Goal: Task Accomplishment & Management: Use online tool/utility

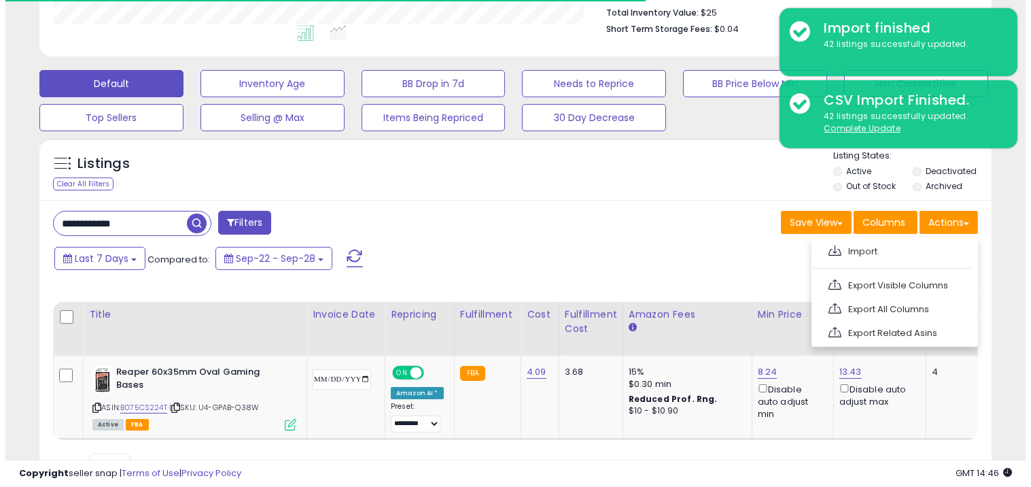
scroll to position [279, 552]
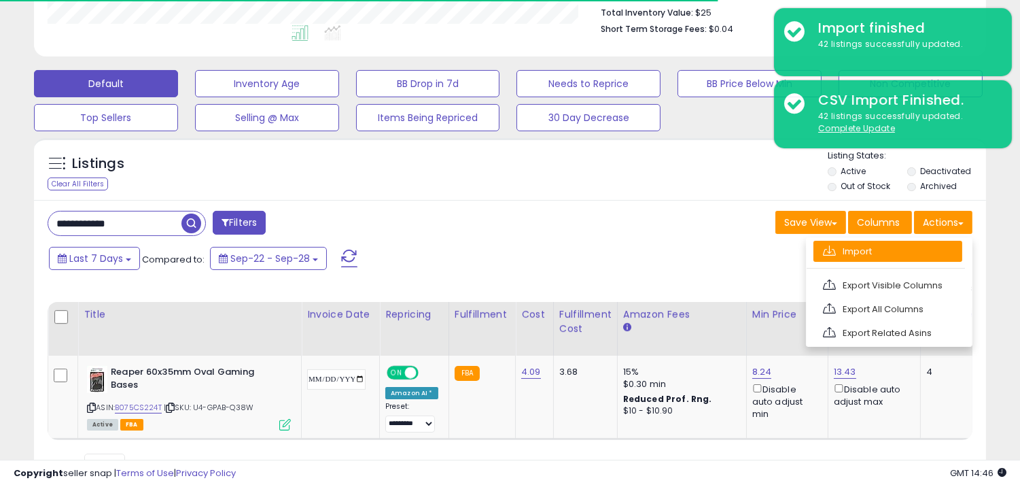
click at [844, 254] on link "Import" at bounding box center [888, 251] width 149 height 21
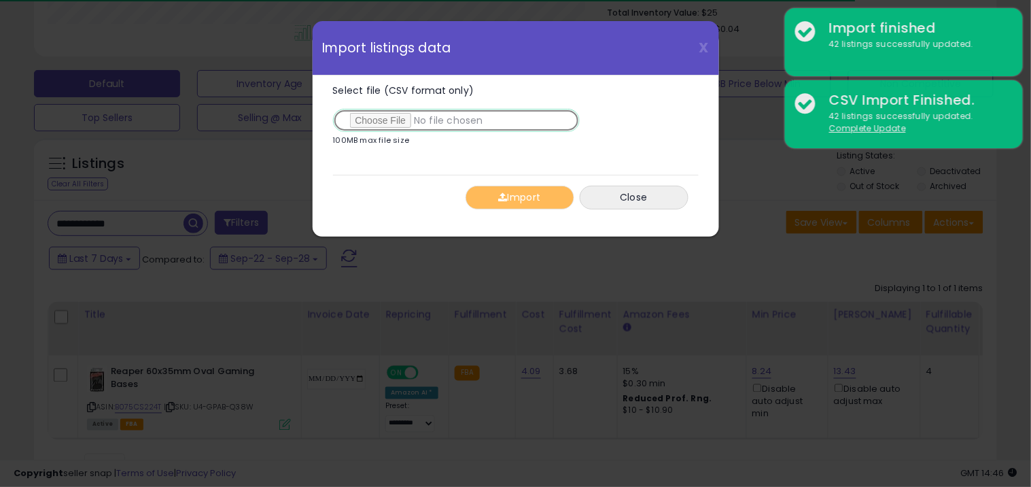
click at [425, 125] on input "Select file (CSV format only)" at bounding box center [456, 120] width 247 height 23
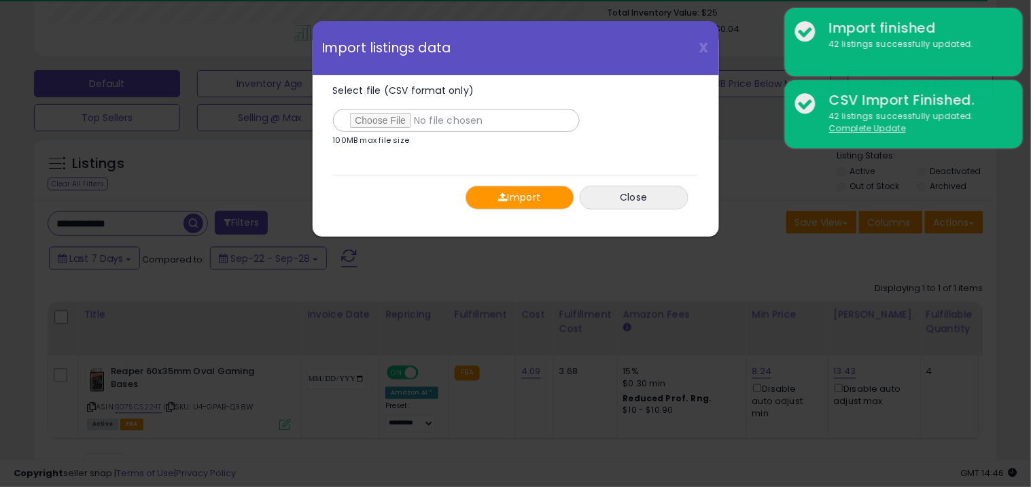
click at [519, 184] on div "Import Close" at bounding box center [516, 197] width 366 height 45
click at [527, 207] on button "Import" at bounding box center [520, 198] width 109 height 24
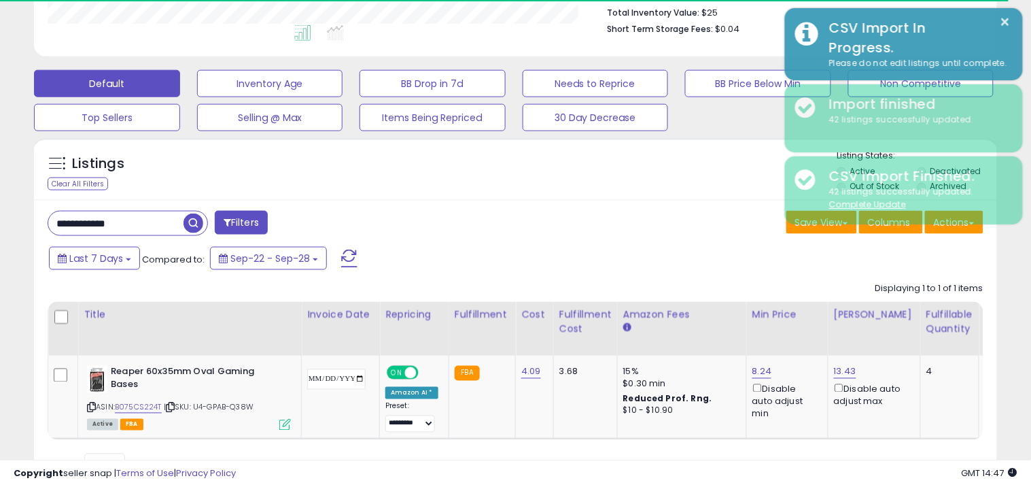
scroll to position [679453, 679180]
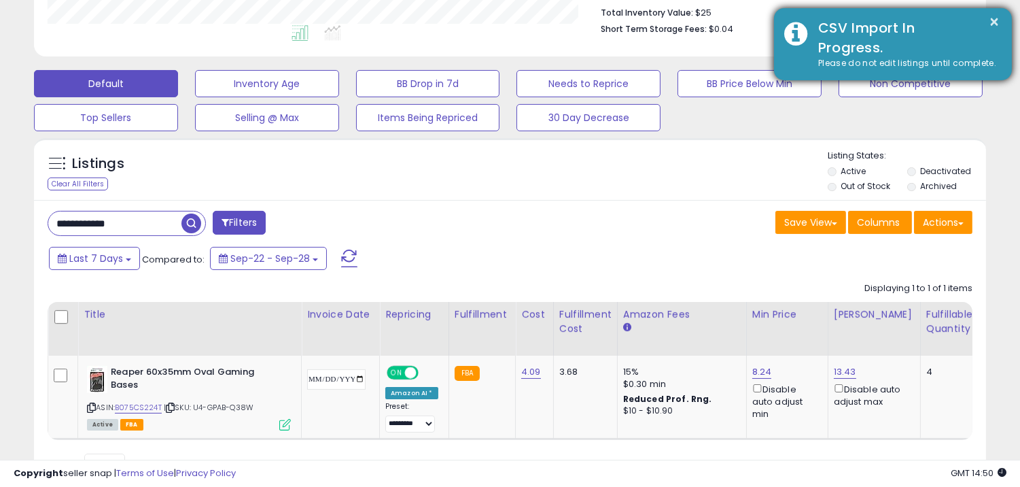
click at [969, 42] on div "CSV Import In Progress." at bounding box center [905, 37] width 194 height 39
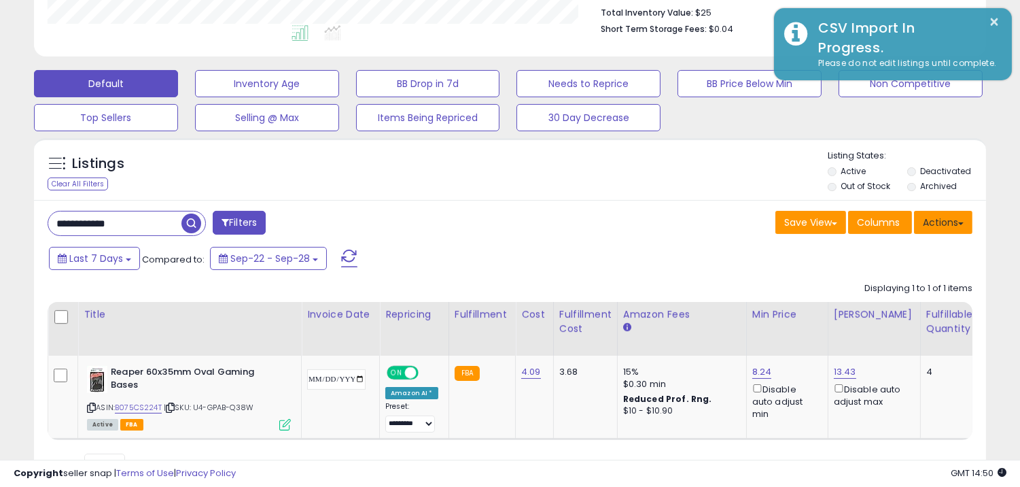
click at [941, 230] on button "Actions" at bounding box center [943, 222] width 58 height 23
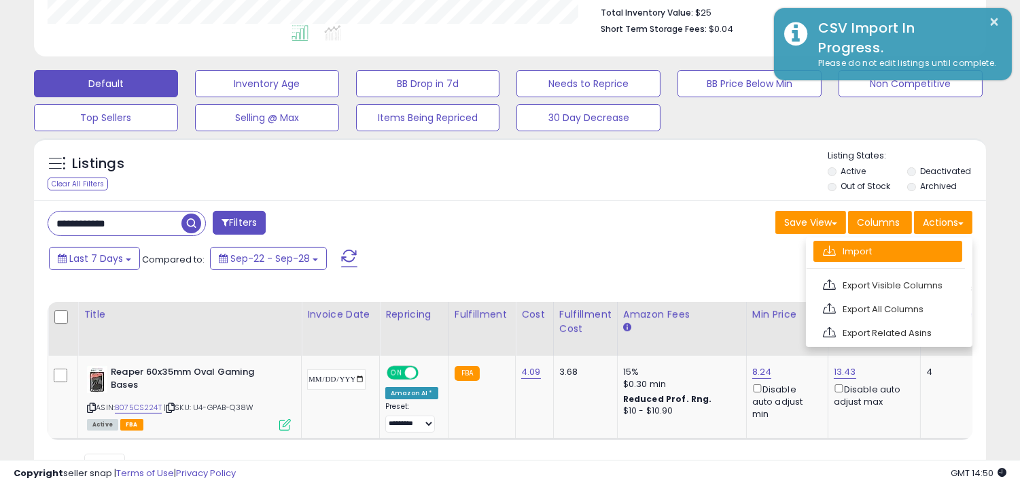
click at [837, 254] on link "Import" at bounding box center [888, 251] width 149 height 21
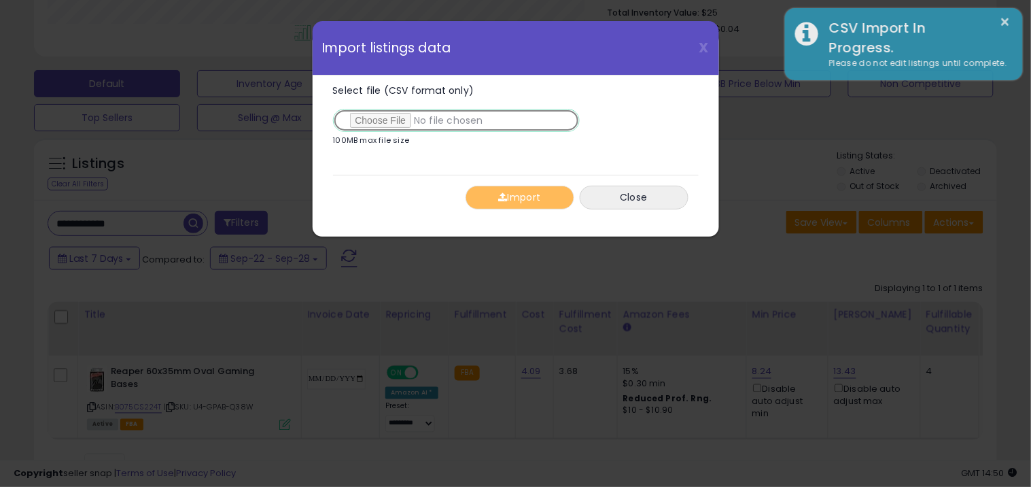
click at [361, 120] on input "Select file (CSV format only)" at bounding box center [456, 120] width 247 height 23
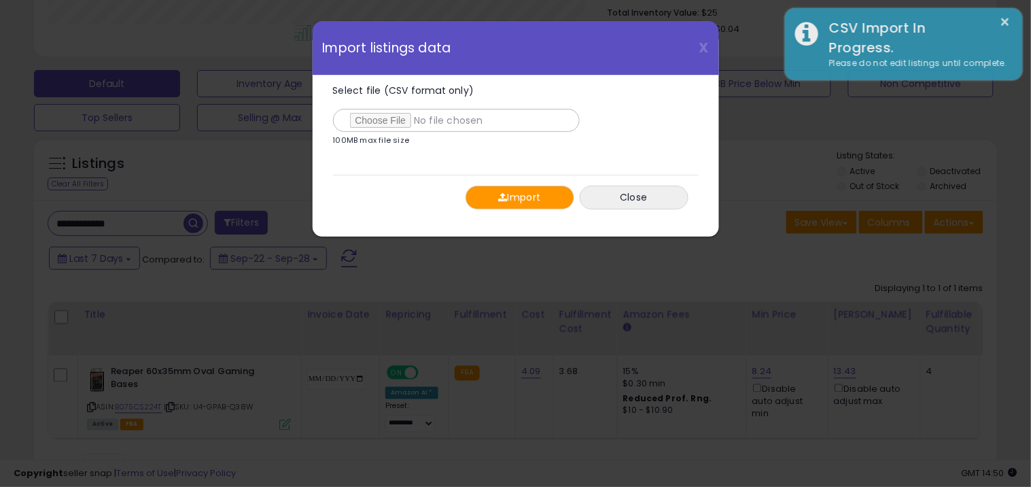
click at [493, 194] on button "Import" at bounding box center [520, 198] width 109 height 24
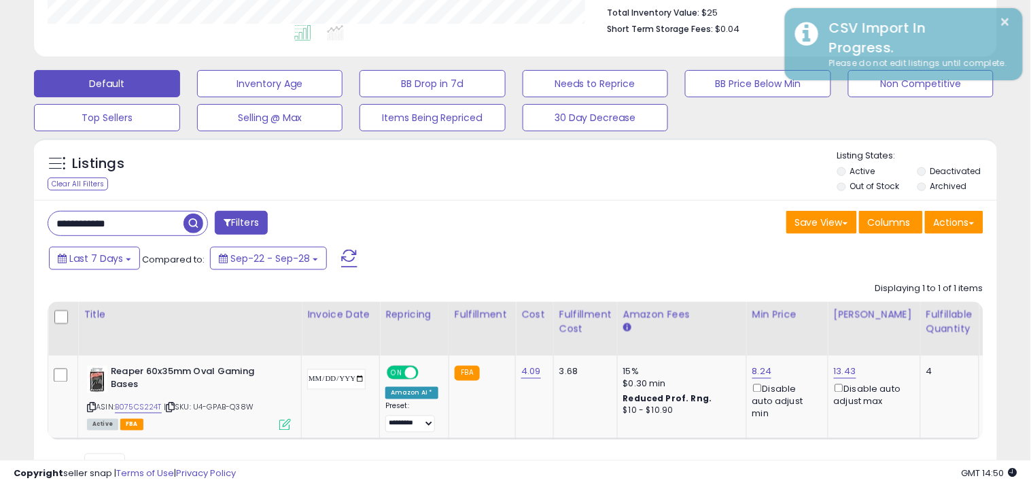
scroll to position [679453, 679180]
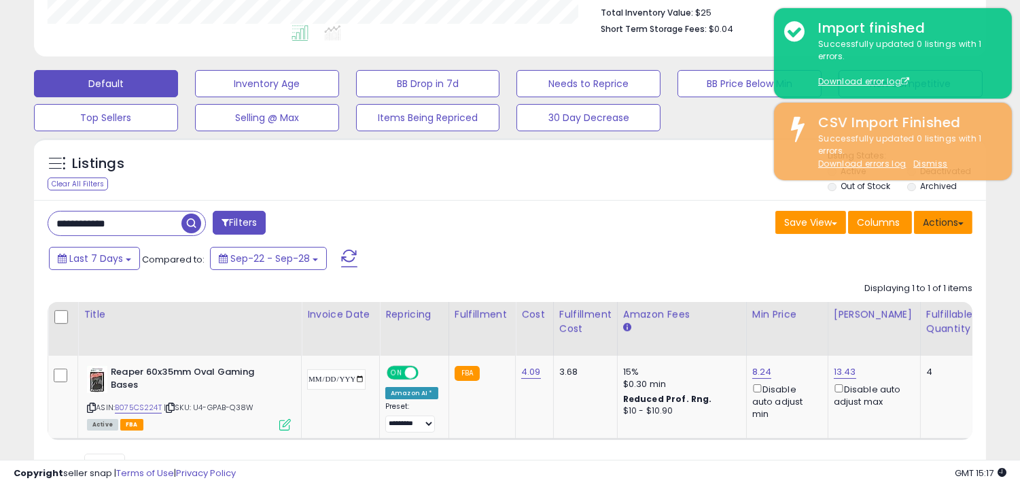
click at [939, 228] on button "Actions" at bounding box center [943, 222] width 58 height 23
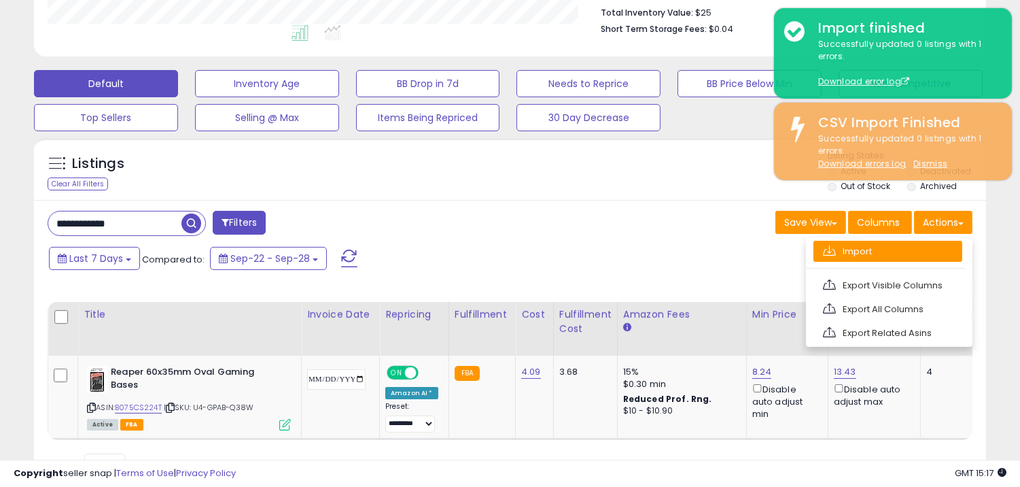
click at [880, 255] on link "Import" at bounding box center [888, 251] width 149 height 21
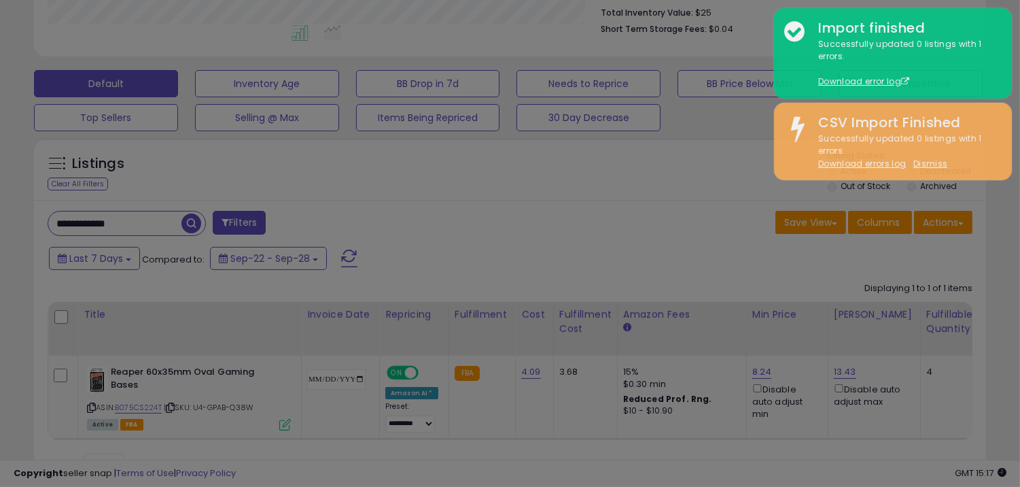
scroll to position [279, 558]
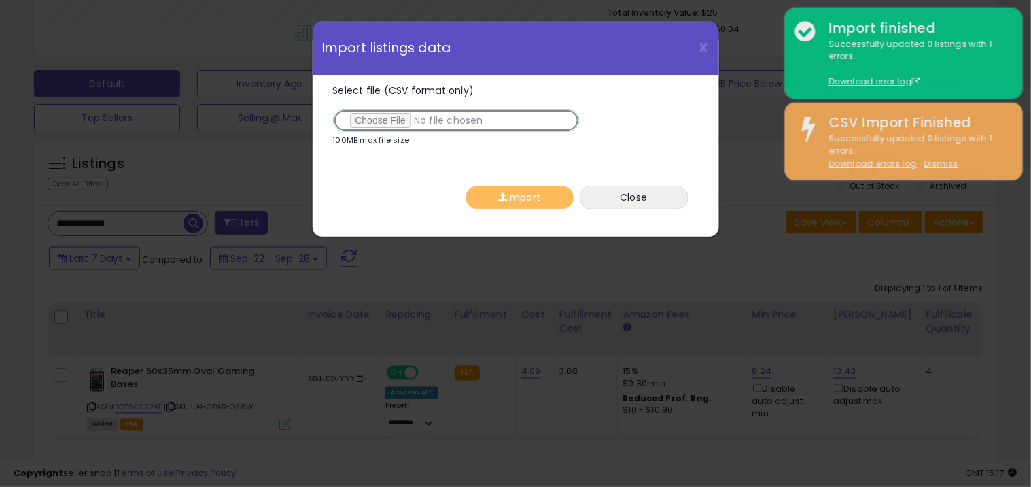
click at [416, 124] on input "Select file (CSV format only)" at bounding box center [456, 120] width 247 height 23
type input "**********"
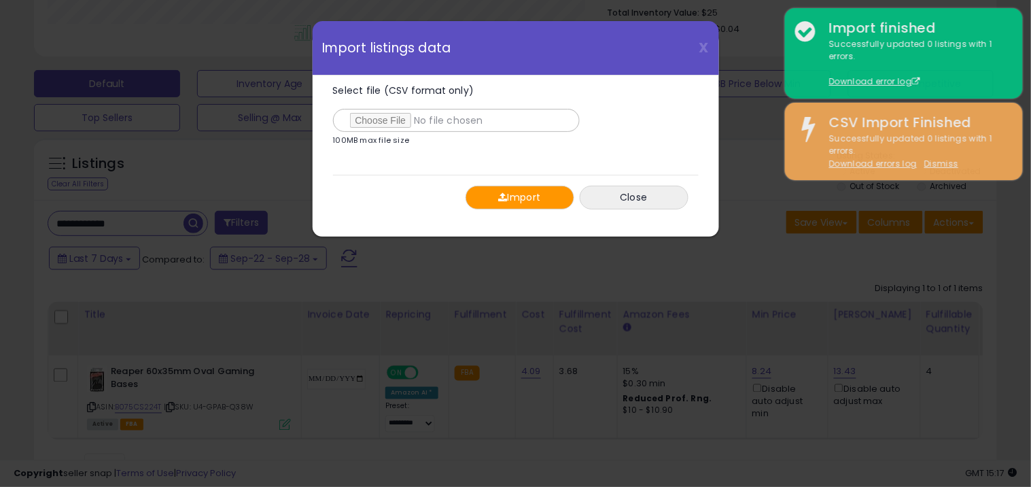
click at [512, 205] on button "Import" at bounding box center [520, 198] width 109 height 24
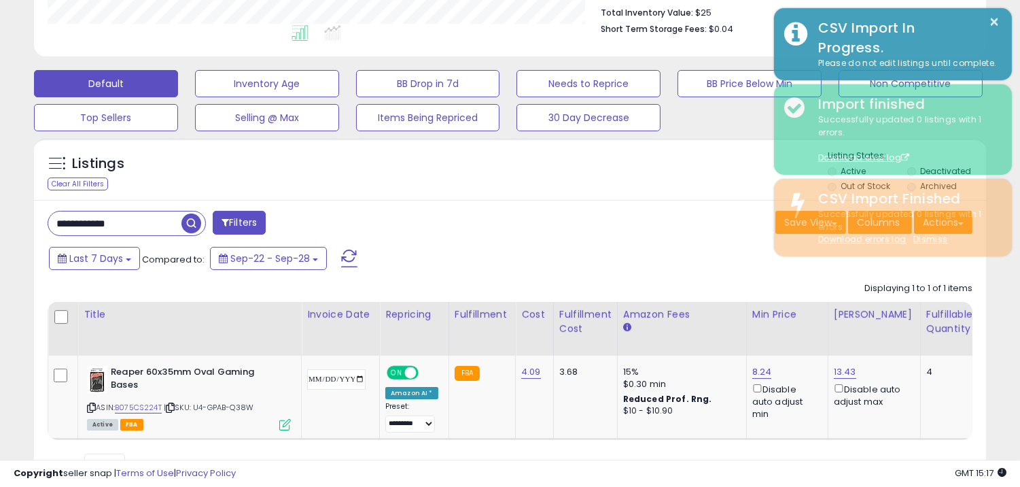
scroll to position [679453, 679180]
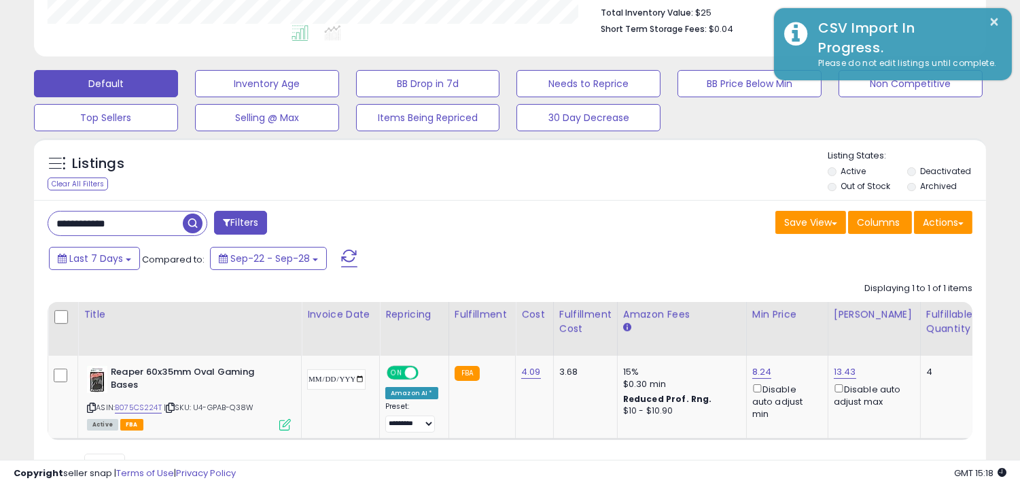
click at [146, 232] on input "**********" at bounding box center [115, 223] width 135 height 24
click at [146, 232] on input "**********" at bounding box center [160, 223] width 224 height 24
paste input "text"
type input "**********"
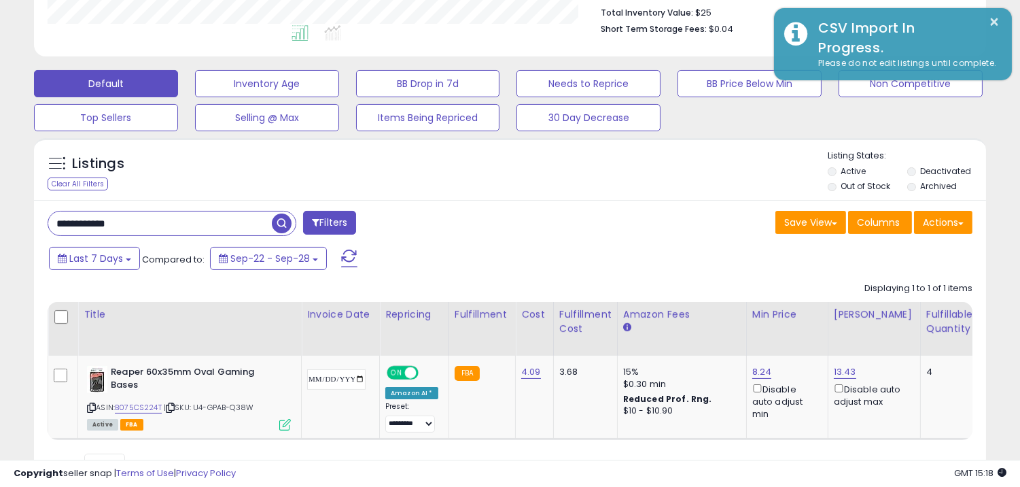
click at [289, 230] on span "button" at bounding box center [282, 223] width 20 height 20
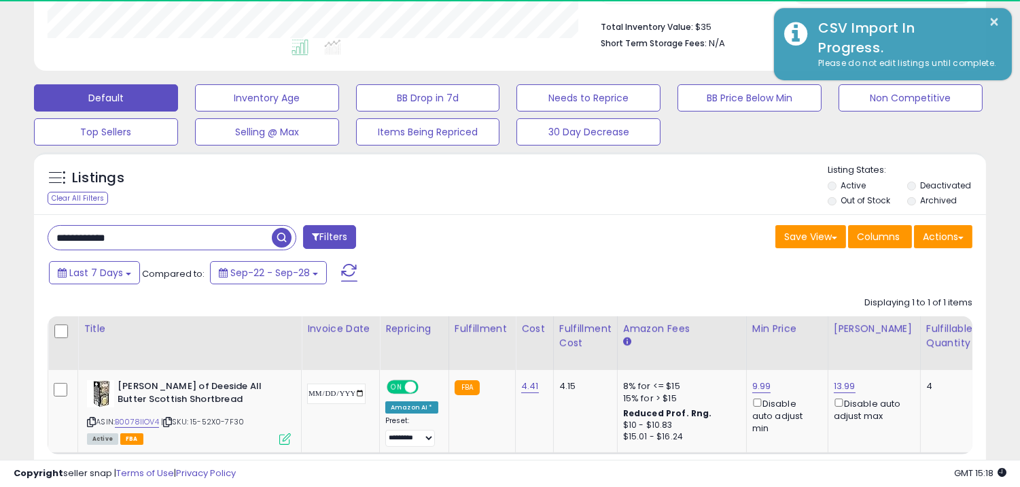
scroll to position [279, 552]
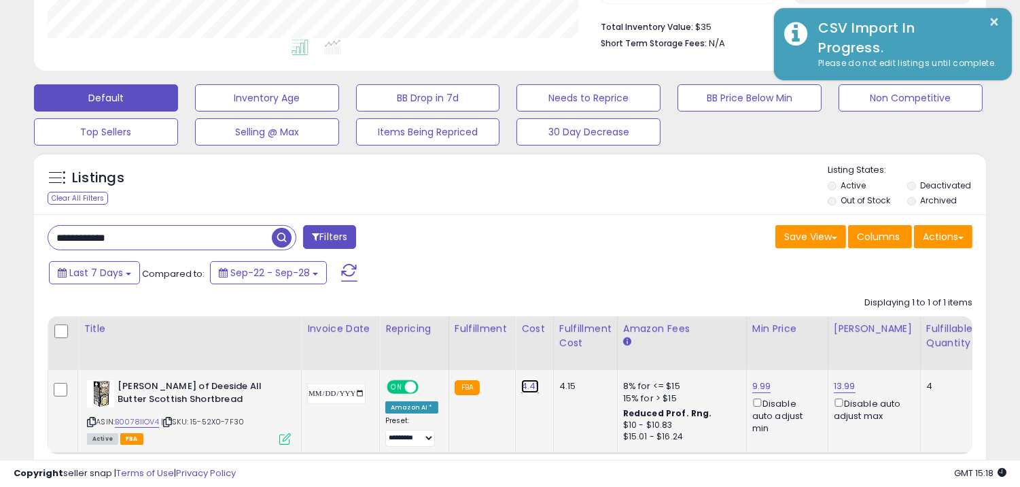
click at [536, 388] on link "4.41" at bounding box center [530, 386] width 18 height 14
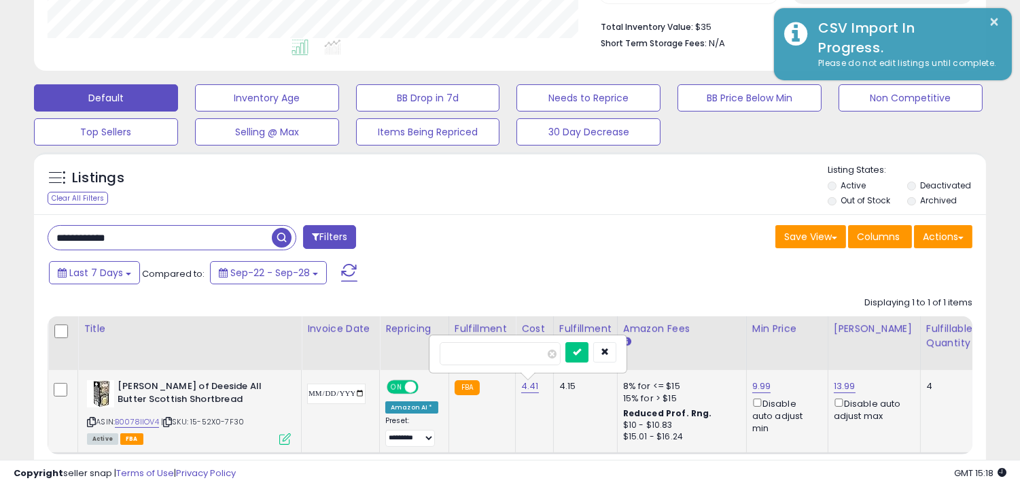
click at [525, 359] on input "****" at bounding box center [500, 353] width 121 height 23
type input "****"
click button "submit" at bounding box center [577, 352] width 23 height 20
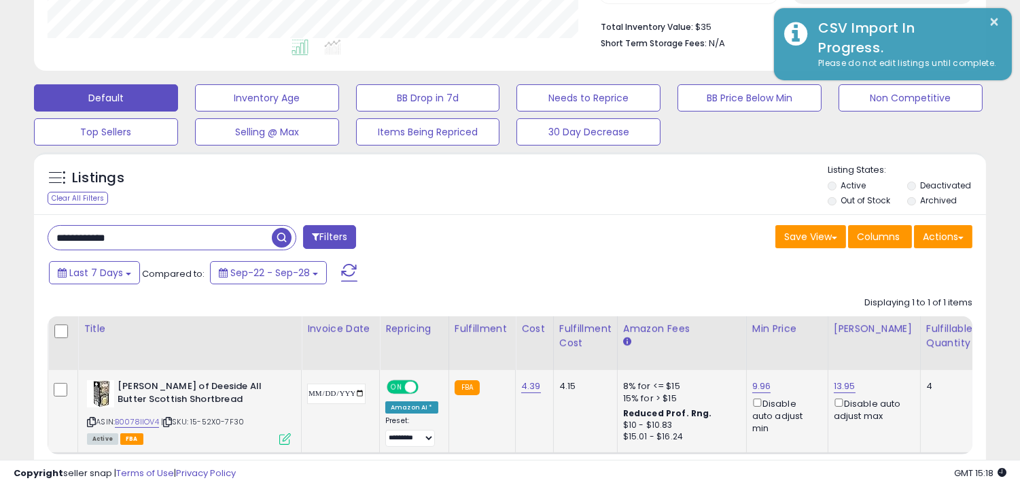
click at [366, 393] on input "**********" at bounding box center [336, 393] width 58 height 20
type input "**********"
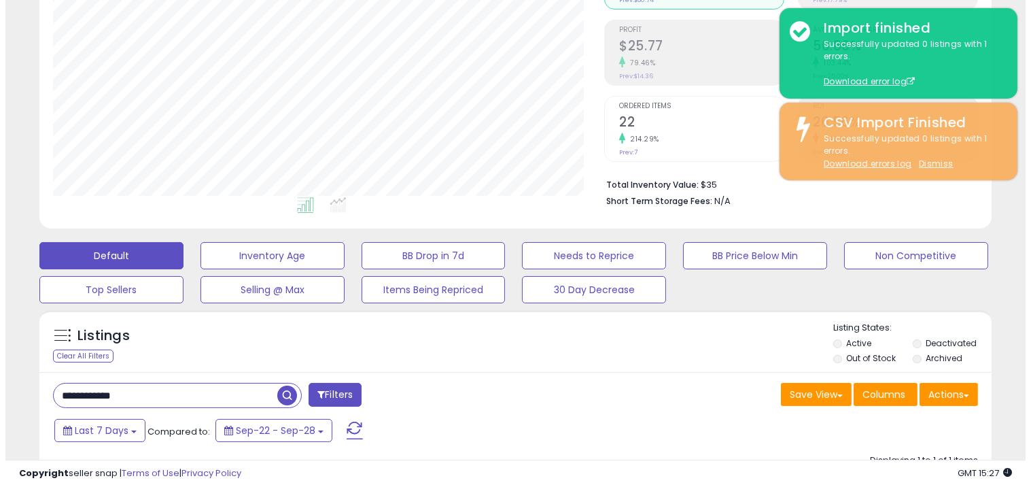
scroll to position [226, 0]
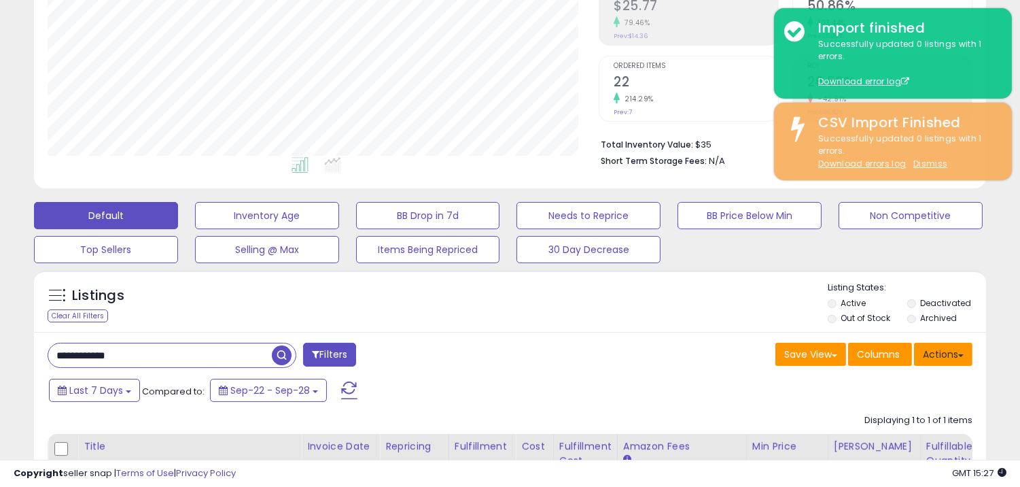
click at [966, 353] on button "Actions" at bounding box center [943, 354] width 58 height 23
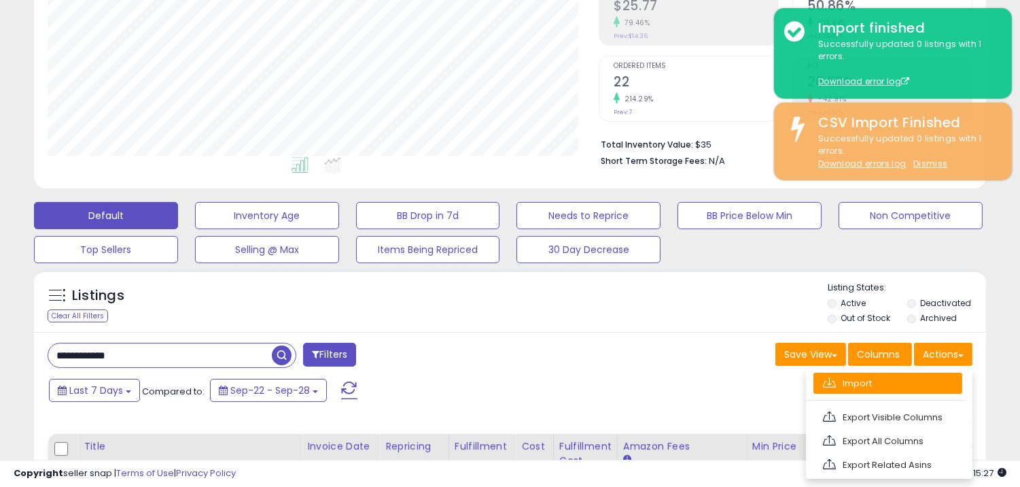
click at [886, 375] on link "Import" at bounding box center [888, 382] width 149 height 21
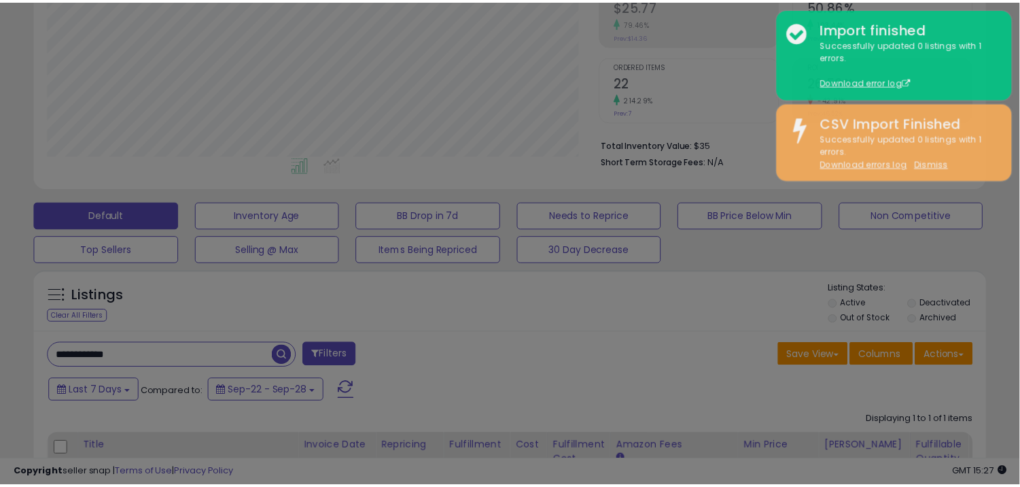
scroll to position [279, 558]
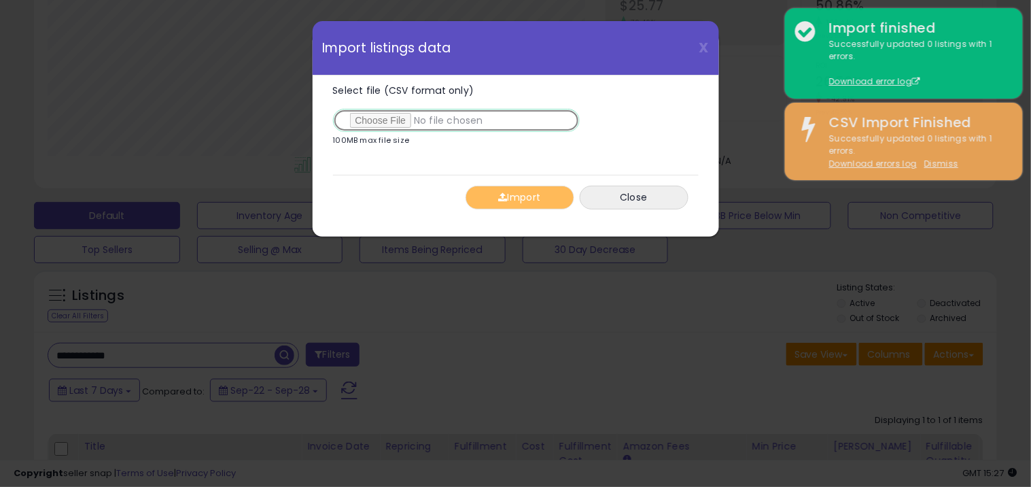
click at [404, 121] on input "Select file (CSV format only)" at bounding box center [456, 120] width 247 height 23
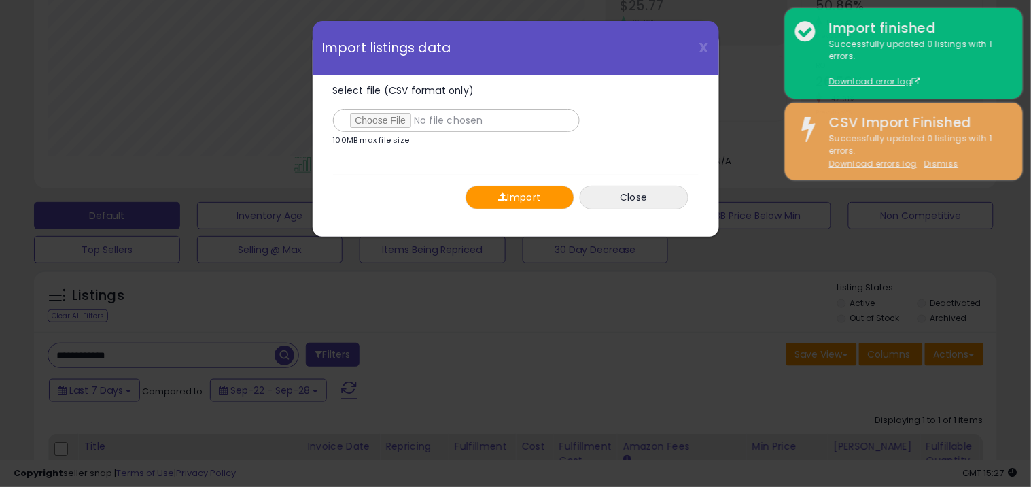
click at [510, 201] on button "Import" at bounding box center [520, 198] width 109 height 24
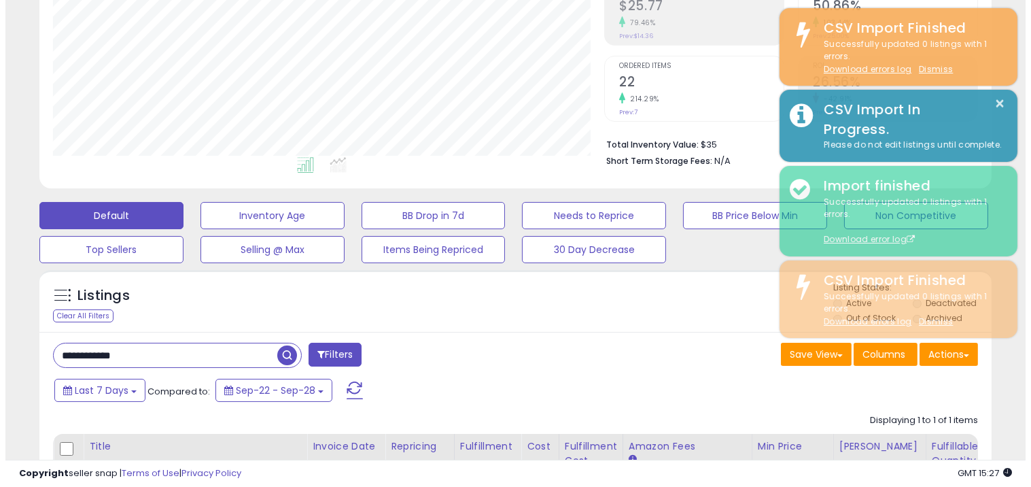
scroll to position [679453, 679180]
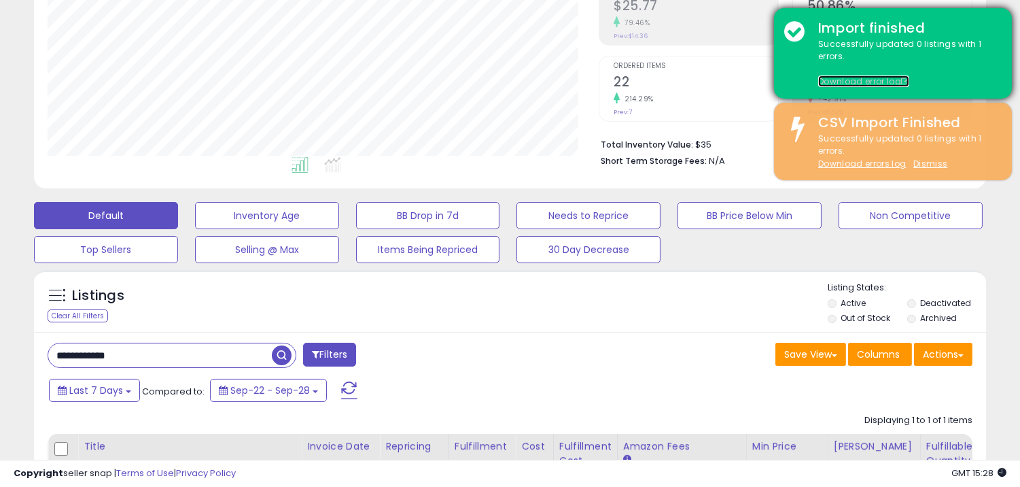
click at [868, 80] on link "Download error log" at bounding box center [863, 81] width 91 height 12
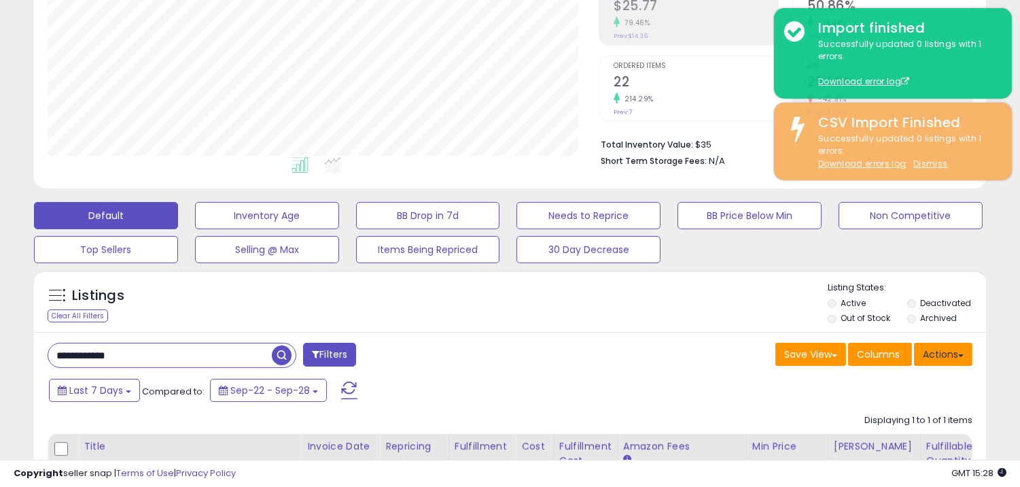
click at [959, 344] on button "Actions" at bounding box center [943, 354] width 58 height 23
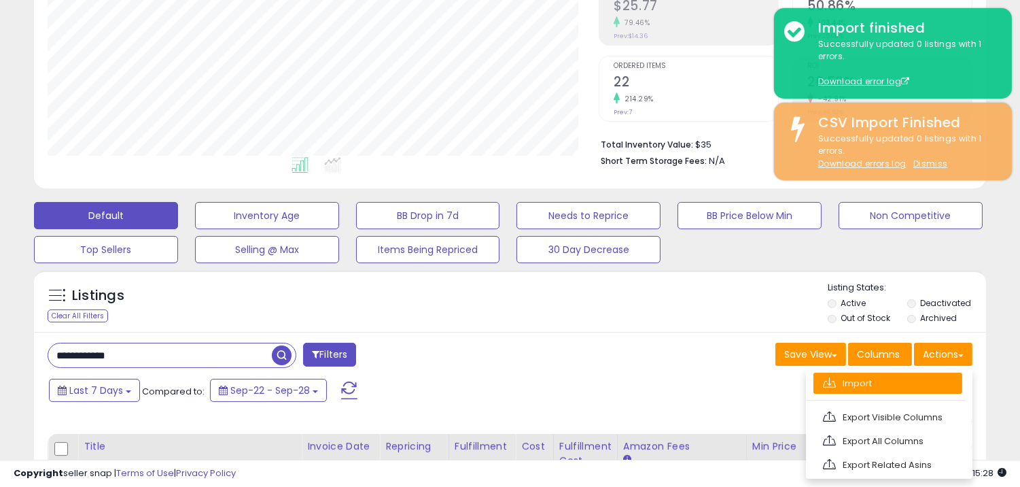
click at [870, 385] on link "Import" at bounding box center [888, 382] width 149 height 21
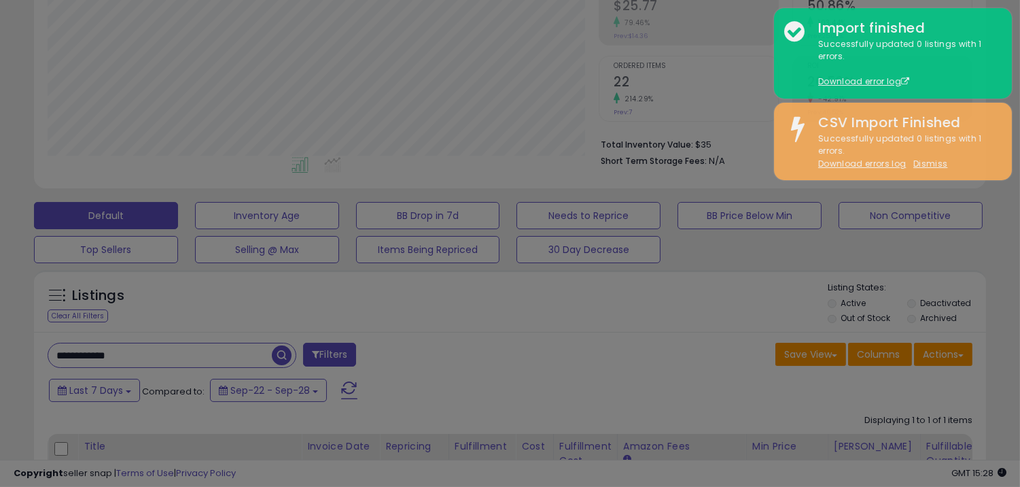
scroll to position [279, 558]
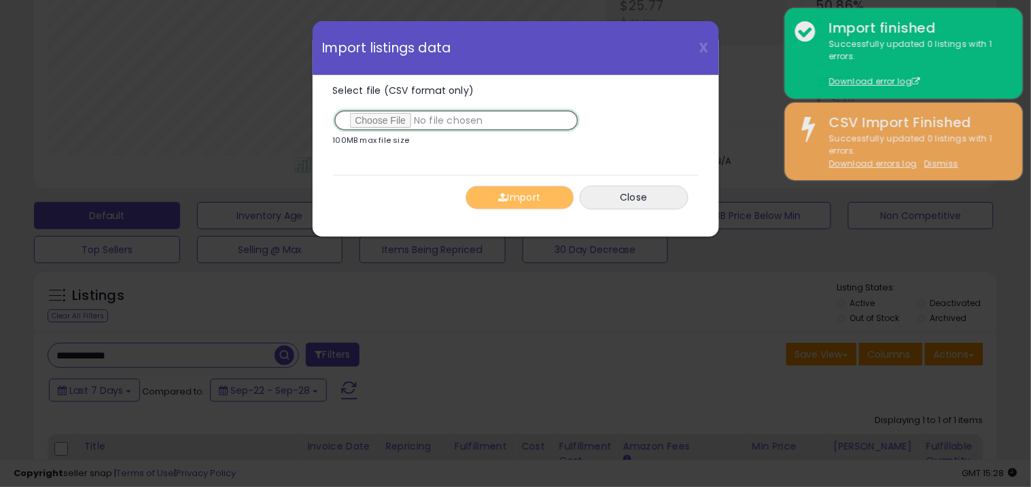
click at [423, 119] on input "Select file (CSV format only)" at bounding box center [456, 120] width 247 height 23
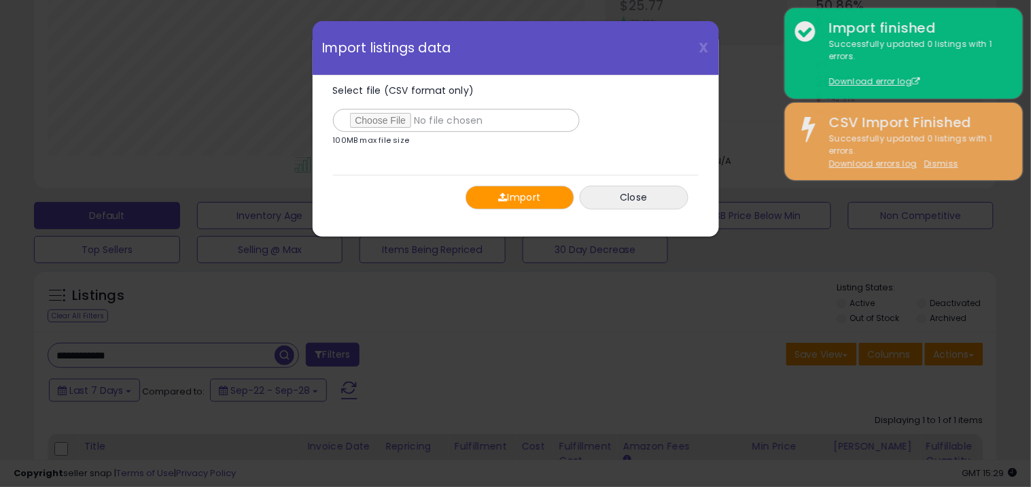
click at [521, 177] on div "Import Close" at bounding box center [516, 197] width 366 height 45
click at [538, 204] on button "Import" at bounding box center [520, 198] width 109 height 24
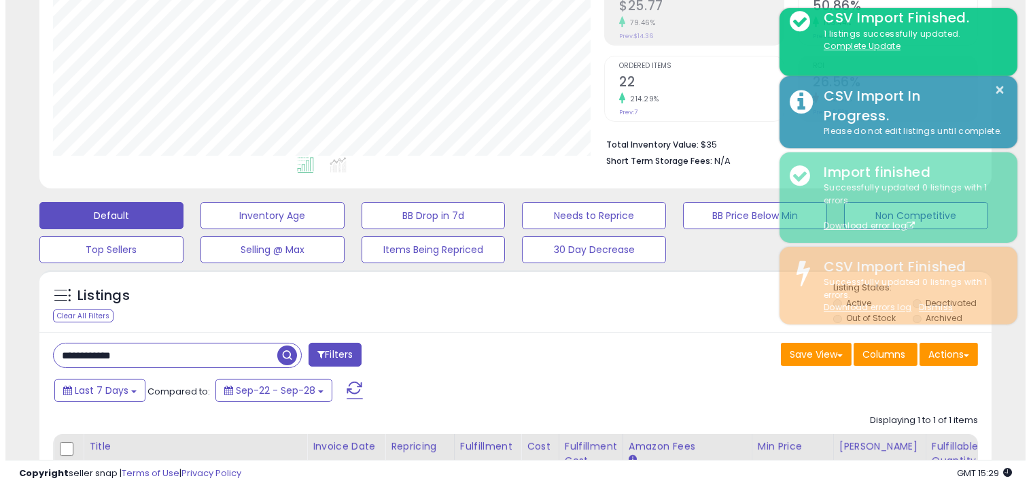
scroll to position [679453, 679180]
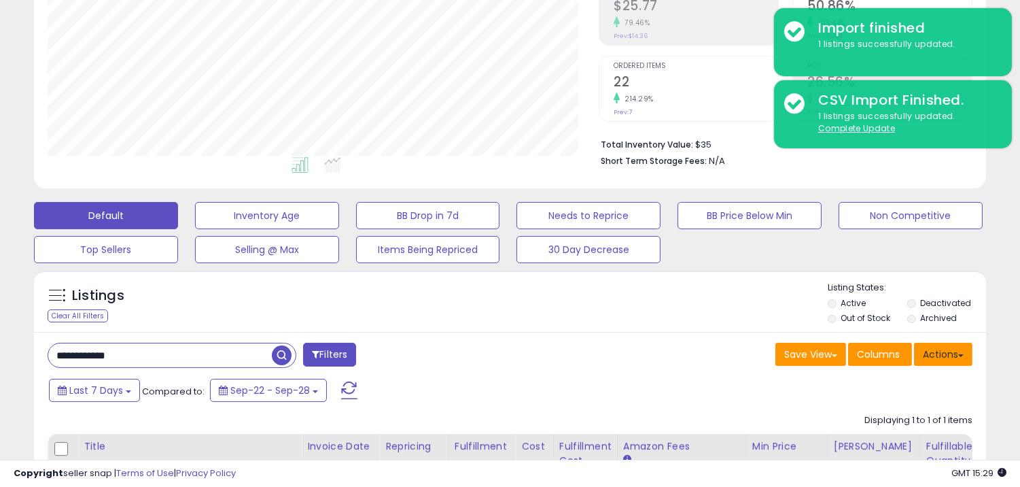
click at [968, 348] on button "Actions" at bounding box center [943, 354] width 58 height 23
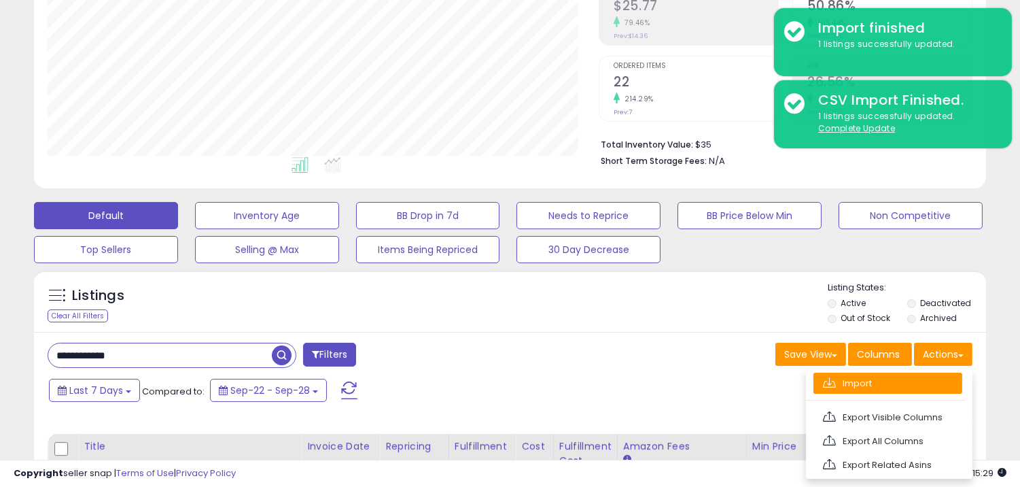
click at [859, 381] on link "Import" at bounding box center [888, 382] width 149 height 21
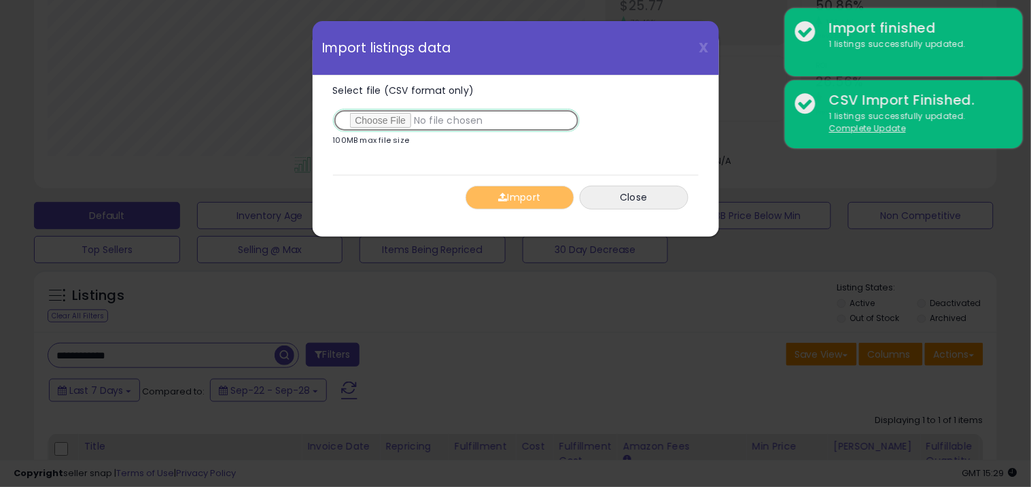
click at [415, 125] on input "Select file (CSV format only)" at bounding box center [456, 120] width 247 height 23
type input "**********"
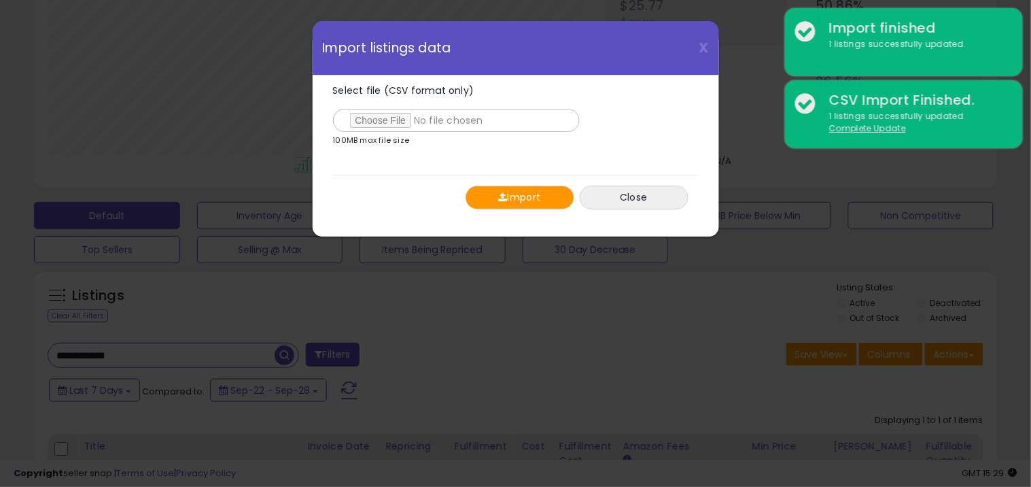
click at [496, 201] on button "Import" at bounding box center [520, 198] width 109 height 24
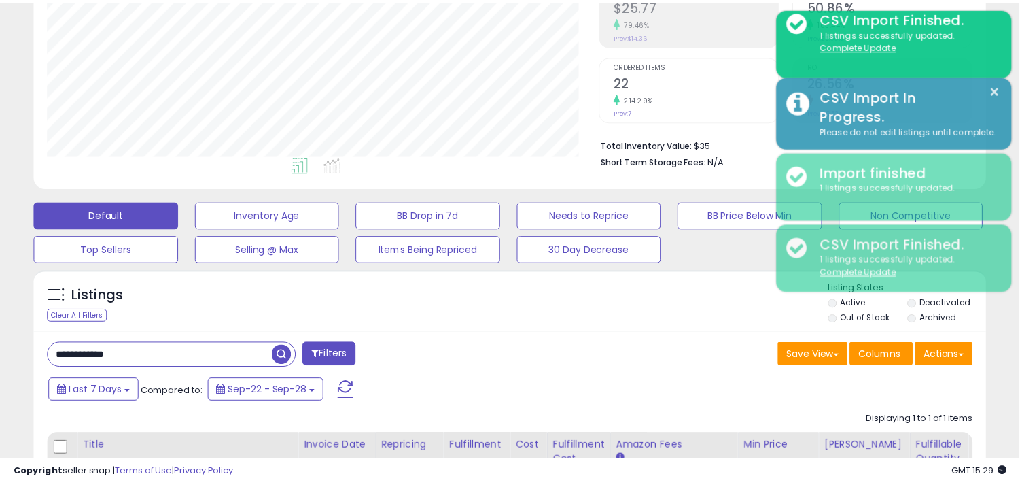
scroll to position [679453, 679180]
